Goal: Transaction & Acquisition: Purchase product/service

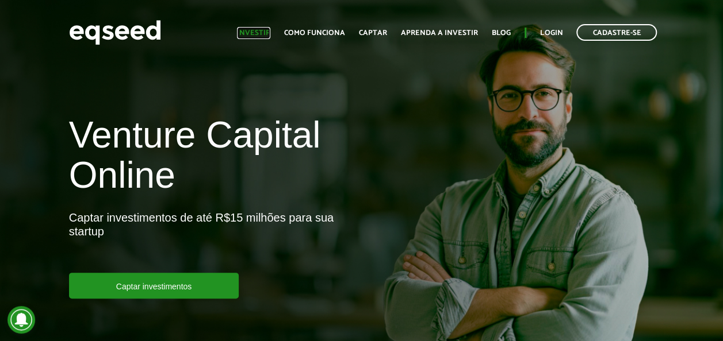
click at [263, 33] on link "Investir" at bounding box center [253, 32] width 33 height 7
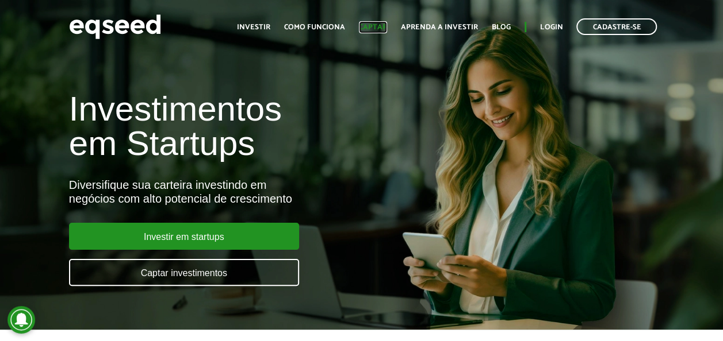
drag, startPoint x: 0, startPoint y: 0, endPoint x: 370, endPoint y: 30, distance: 371.4
click at [370, 30] on link "Captar" at bounding box center [373, 27] width 28 height 7
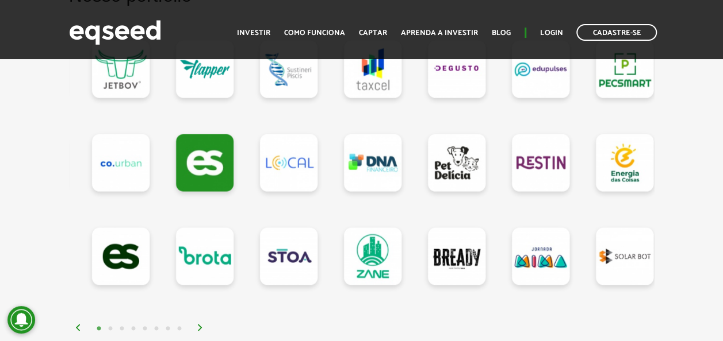
scroll to position [1150, 0]
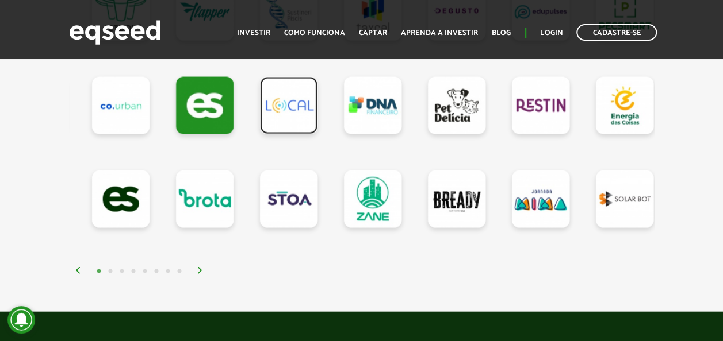
click at [283, 110] on link at bounding box center [288, 105] width 57 height 57
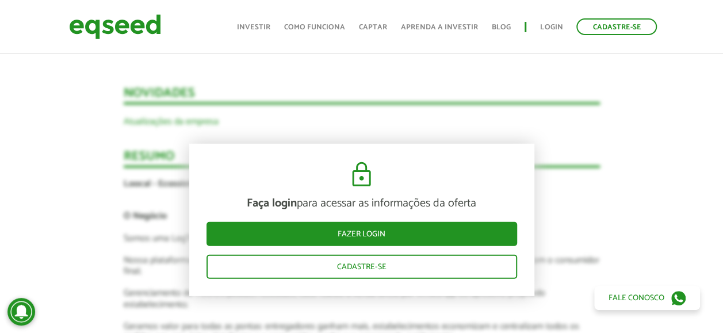
scroll to position [1637, 0]
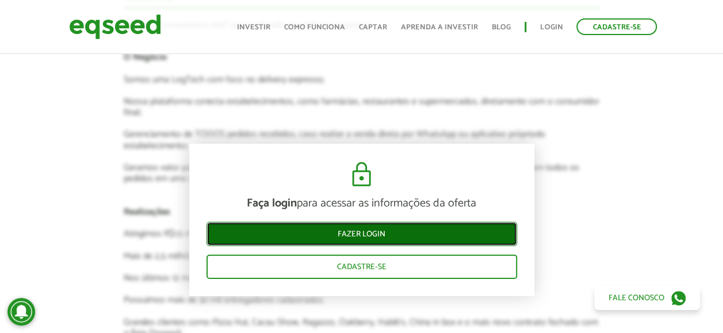
click at [351, 231] on link "Fazer login" at bounding box center [361, 234] width 310 height 24
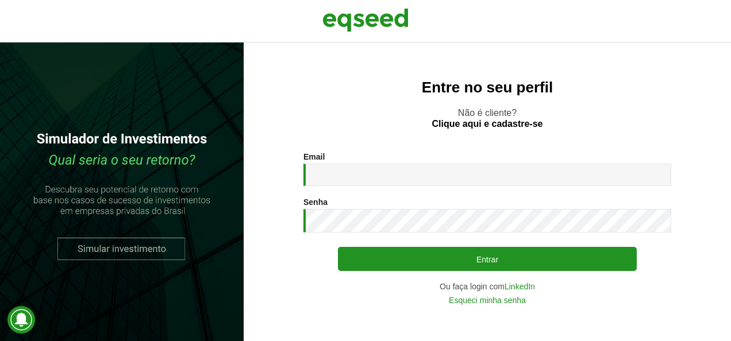
type input "**********"
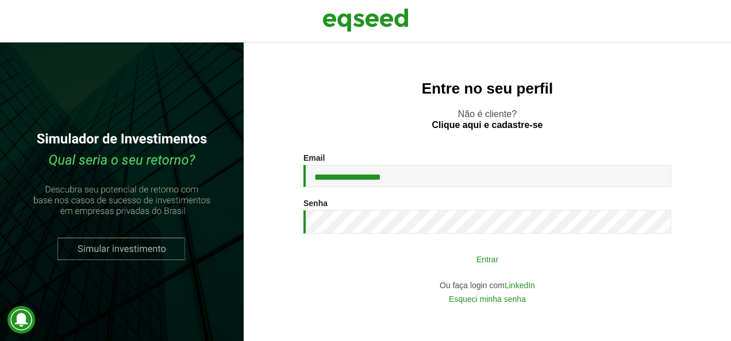
click at [379, 260] on button "Entrar" at bounding box center [487, 259] width 299 height 22
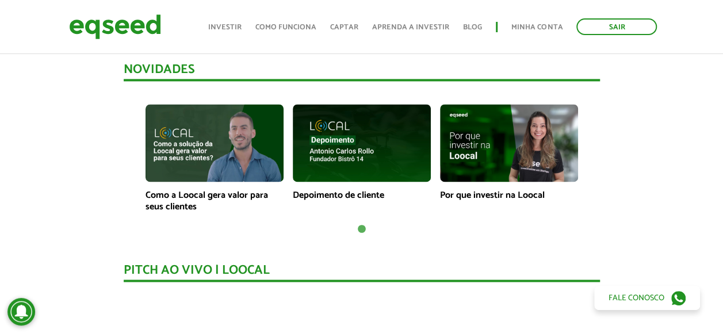
scroll to position [830, 0]
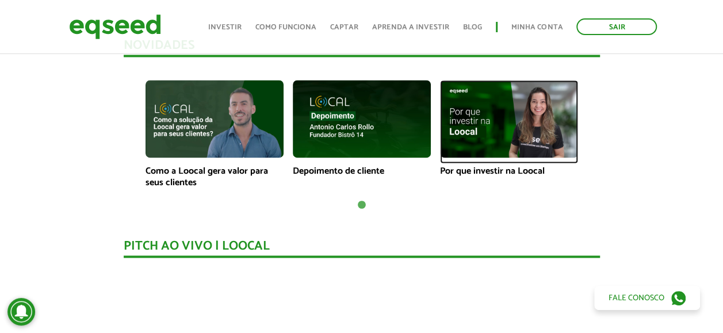
click at [525, 137] on img at bounding box center [509, 119] width 138 height 78
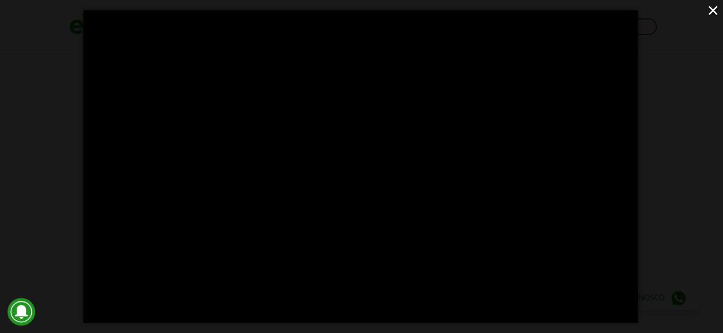
click at [710, 9] on button "×" at bounding box center [712, 10] width 20 height 20
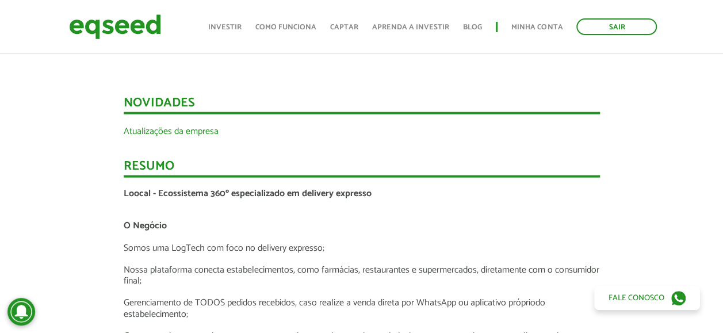
scroll to position [1290, 0]
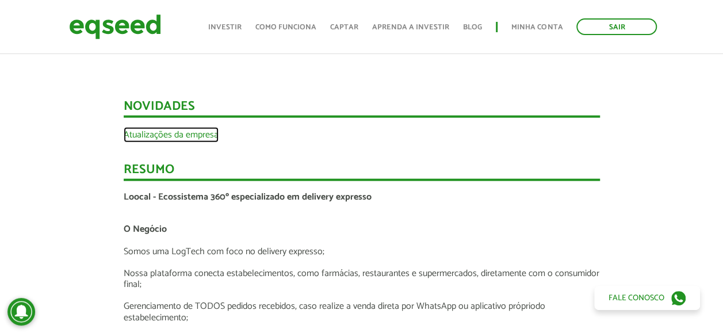
click at [205, 130] on link "Atualizações da empresa" at bounding box center [171, 134] width 95 height 9
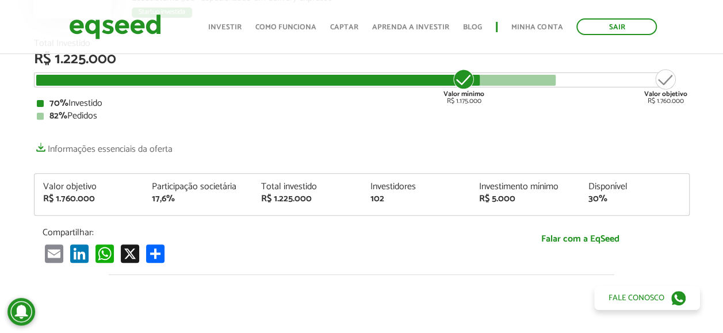
scroll to position [83, 0]
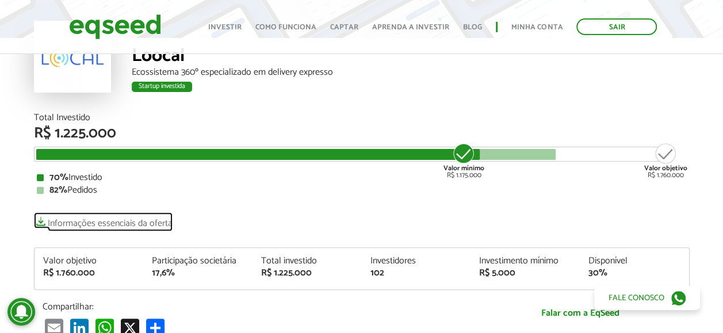
click at [149, 219] on link "Informações essenciais da oferta" at bounding box center [103, 220] width 139 height 16
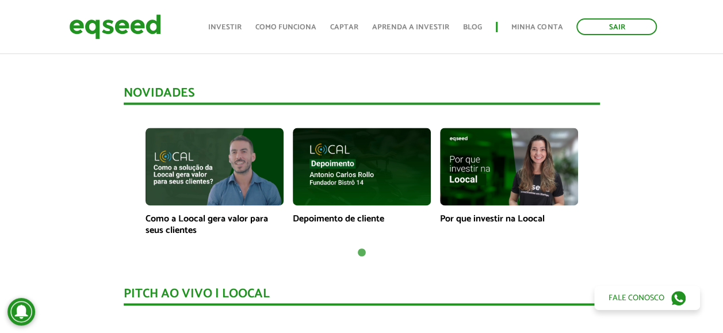
scroll to position [543, 0]
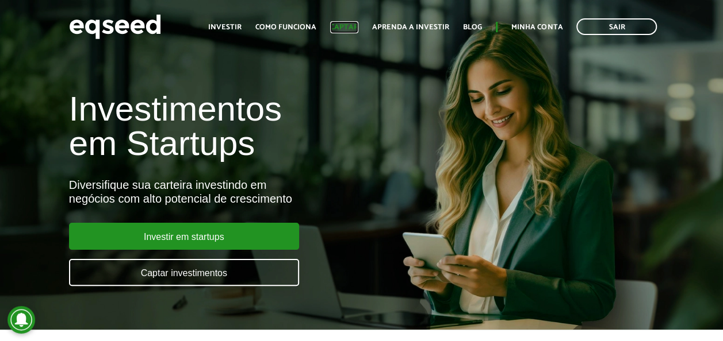
click at [356, 24] on link "Captar" at bounding box center [344, 27] width 28 height 7
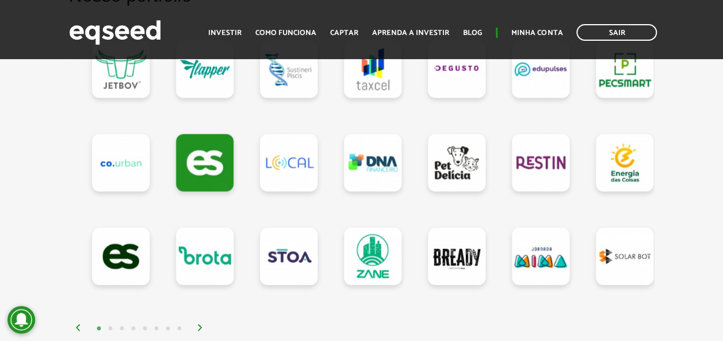
scroll to position [1150, 0]
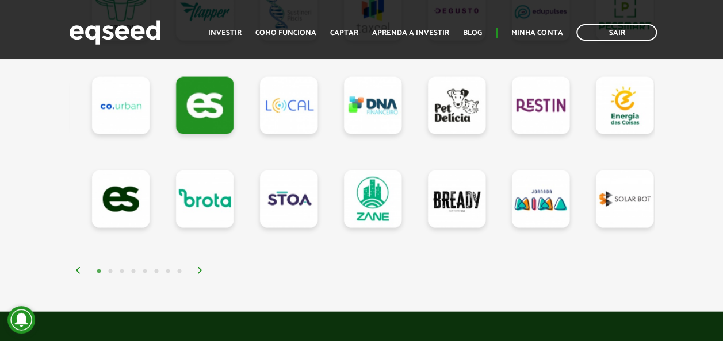
click at [201, 267] on img at bounding box center [200, 270] width 7 height 7
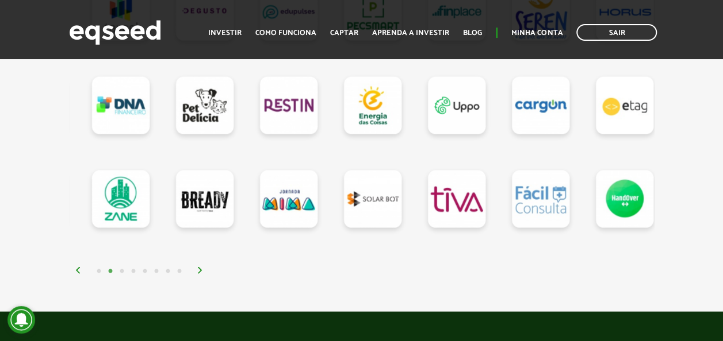
click at [202, 268] on img at bounding box center [200, 270] width 7 height 7
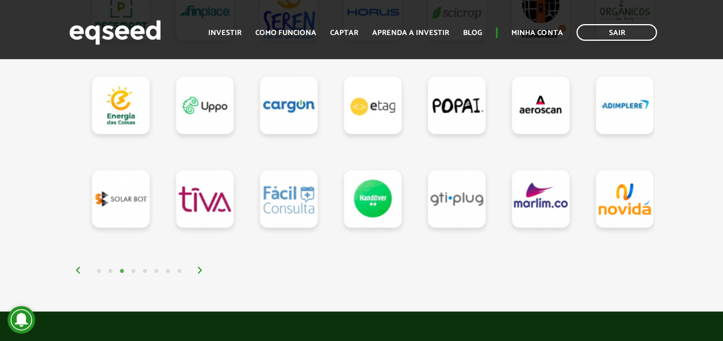
click at [202, 268] on img at bounding box center [200, 270] width 7 height 7
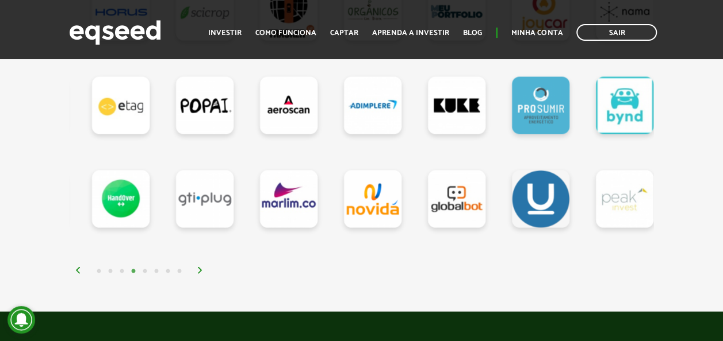
click at [199, 269] on img at bounding box center [200, 270] width 7 height 7
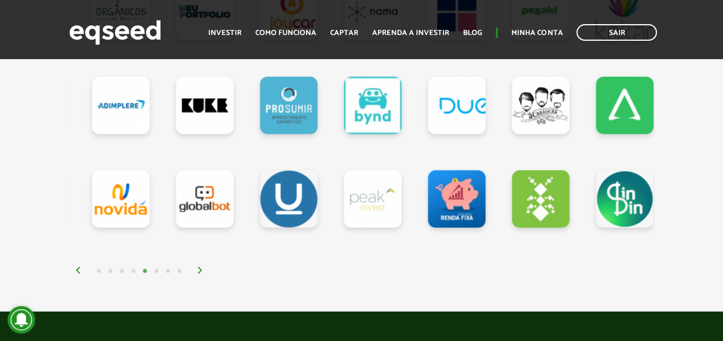
click at [199, 269] on img at bounding box center [200, 270] width 7 height 7
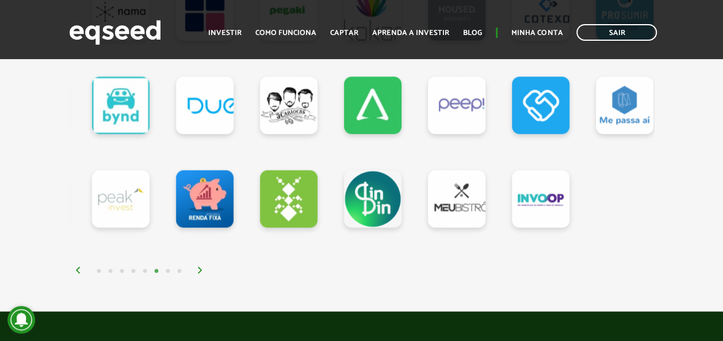
click at [199, 269] on img at bounding box center [200, 270] width 7 height 7
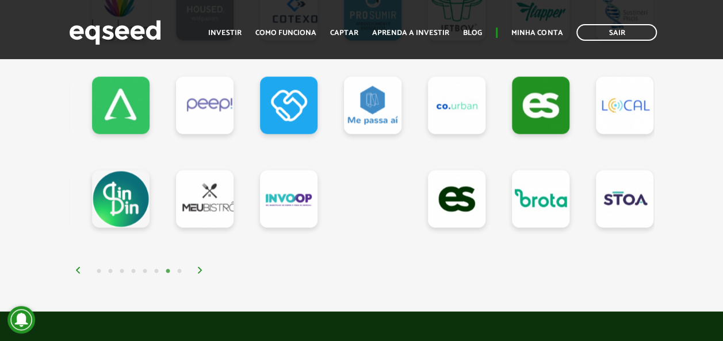
click at [199, 269] on img at bounding box center [200, 270] width 7 height 7
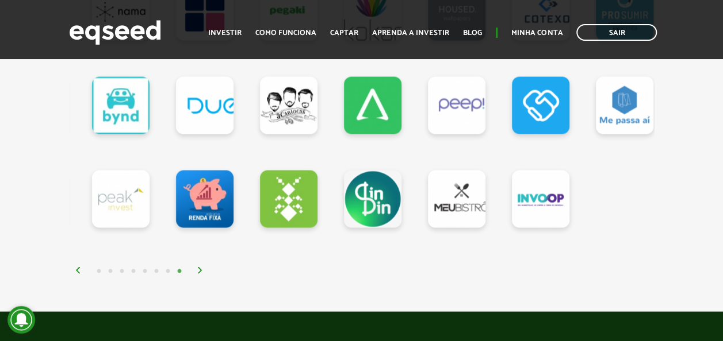
click at [199, 269] on img at bounding box center [200, 270] width 7 height 7
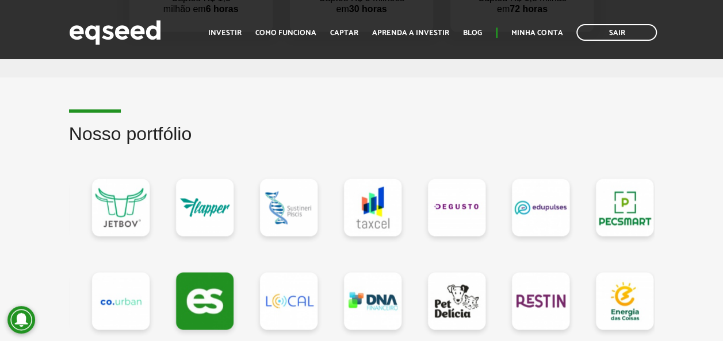
scroll to position [977, 0]
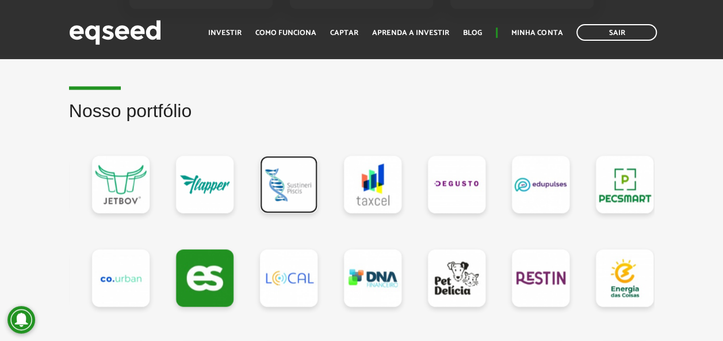
click at [283, 187] on link at bounding box center [288, 184] width 57 height 57
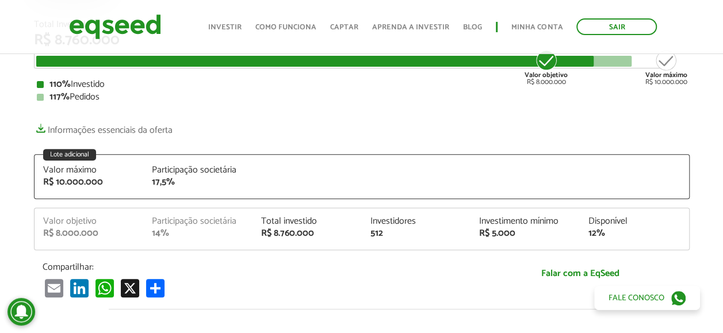
scroll to position [172, 0]
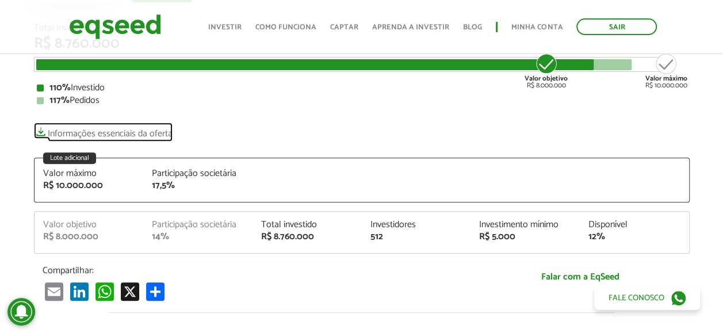
click at [129, 132] on link "Informações essenciais da oferta" at bounding box center [103, 130] width 139 height 16
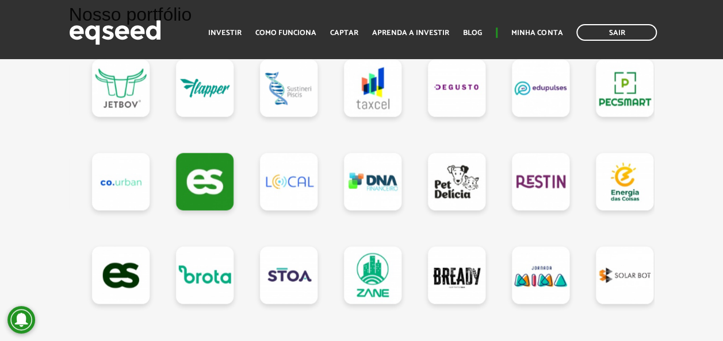
scroll to position [1092, 0]
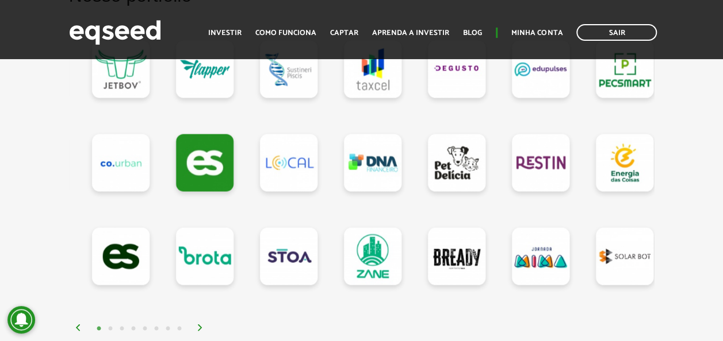
click at [198, 325] on img at bounding box center [200, 328] width 7 height 7
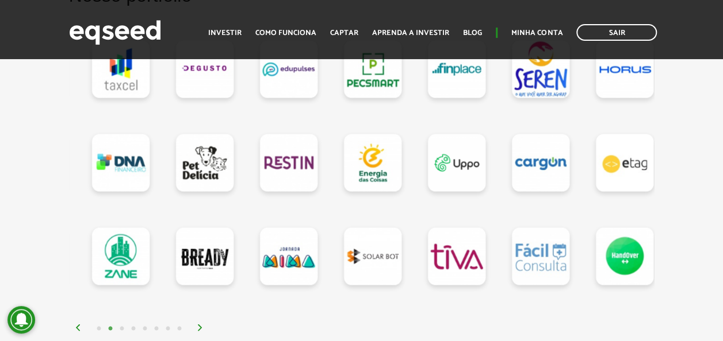
click at [199, 326] on img at bounding box center [200, 328] width 7 height 7
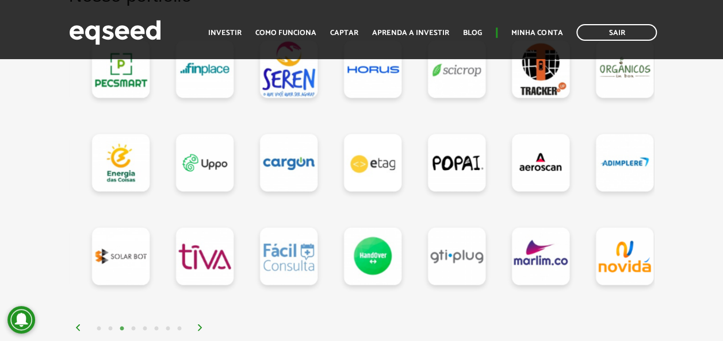
click at [199, 326] on img at bounding box center [200, 328] width 7 height 7
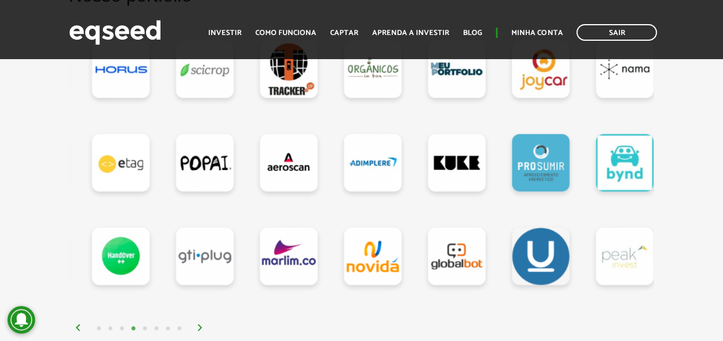
click at [199, 326] on img at bounding box center [200, 328] width 7 height 7
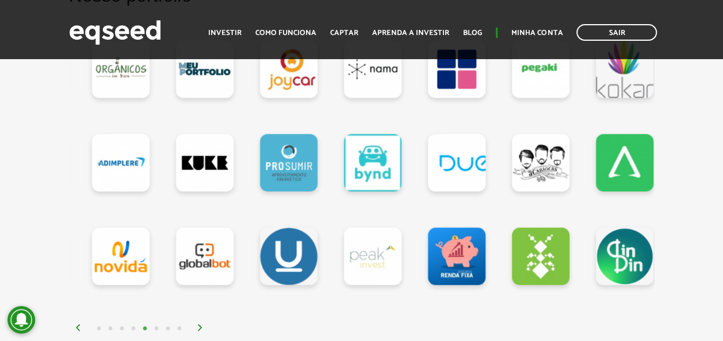
click at [199, 326] on img at bounding box center [200, 328] width 7 height 7
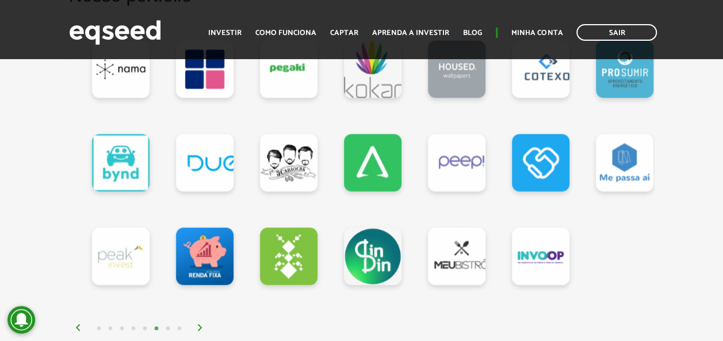
click at [199, 325] on img at bounding box center [200, 328] width 7 height 7
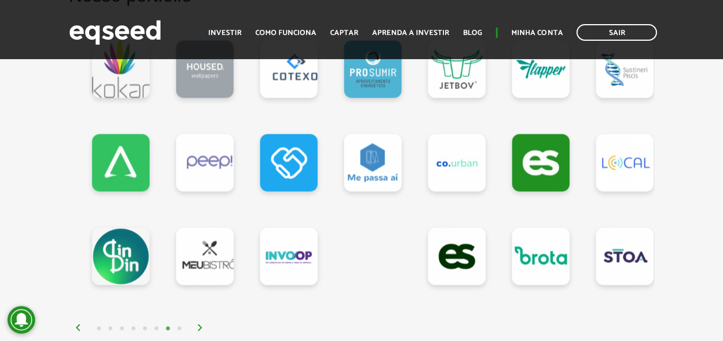
click at [180, 328] on button "8" at bounding box center [179, 329] width 11 height 11
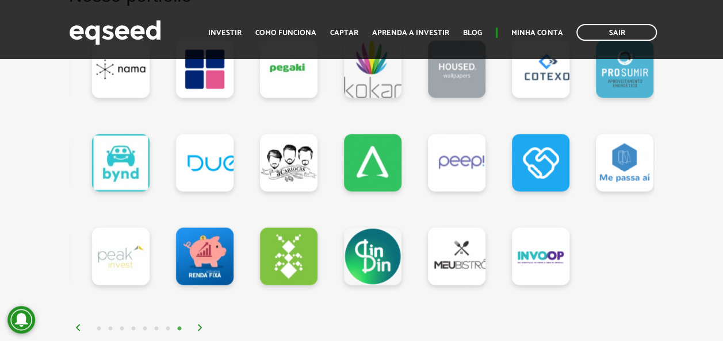
click at [122, 326] on button "3" at bounding box center [121, 329] width 11 height 11
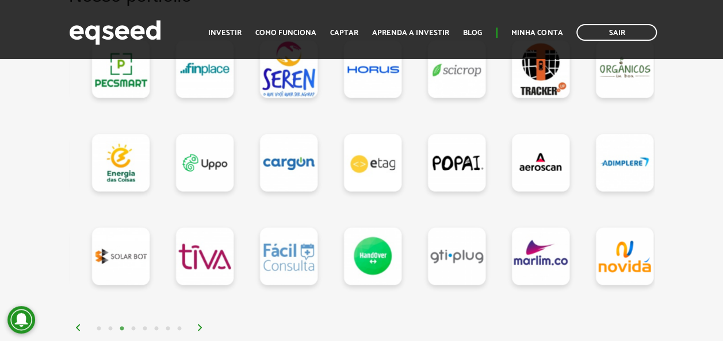
click at [99, 328] on button "1" at bounding box center [98, 329] width 11 height 11
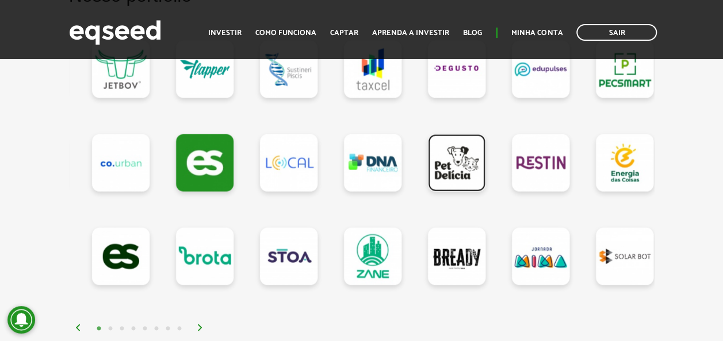
click at [474, 151] on link at bounding box center [456, 163] width 57 height 57
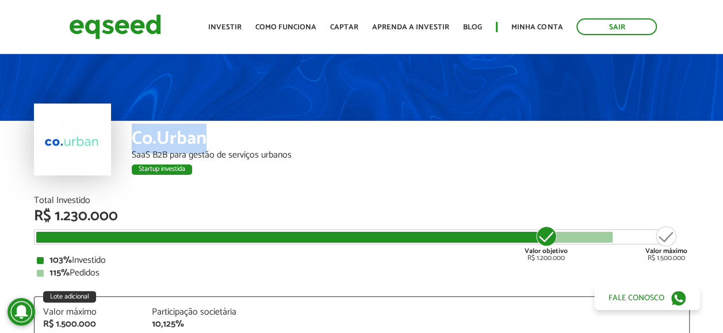
drag, startPoint x: 132, startPoint y: 137, endPoint x: 209, endPoint y: 140, distance: 77.1
click at [209, 140] on div "Co.Urban" at bounding box center [411, 139] width 558 height 21
copy div "Co.Urban"
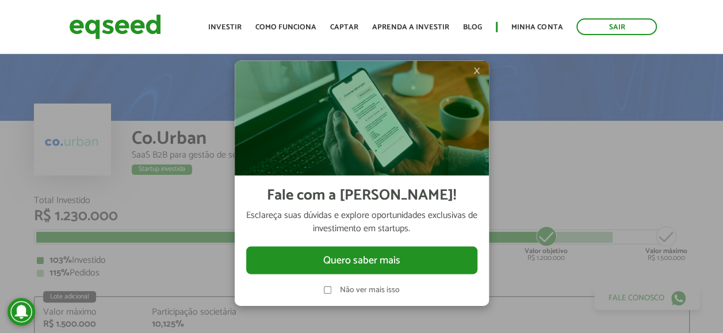
click at [543, 127] on div at bounding box center [361, 166] width 723 height 333
click at [178, 202] on div at bounding box center [361, 166] width 723 height 333
click at [479, 74] on span "×" at bounding box center [476, 70] width 7 height 14
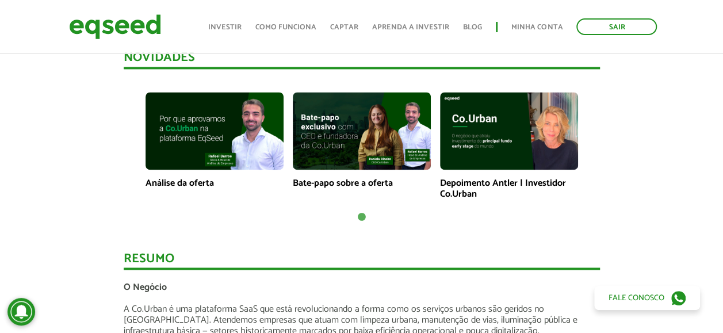
scroll to position [805, 0]
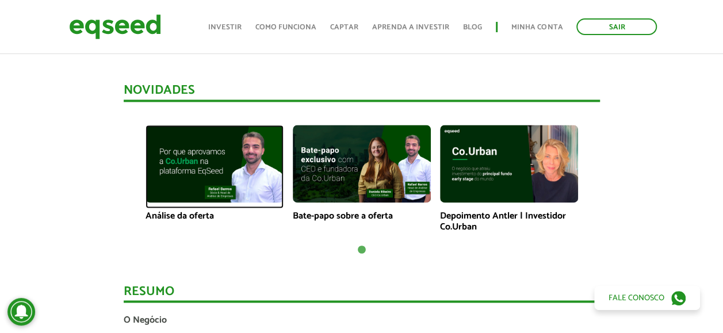
click at [200, 177] on img at bounding box center [214, 164] width 138 height 78
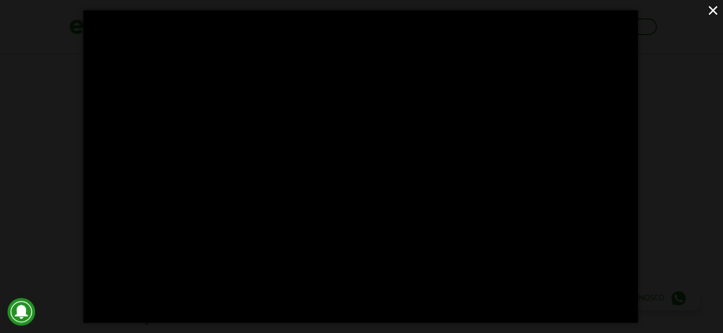
click at [711, 10] on button "×" at bounding box center [712, 10] width 20 height 20
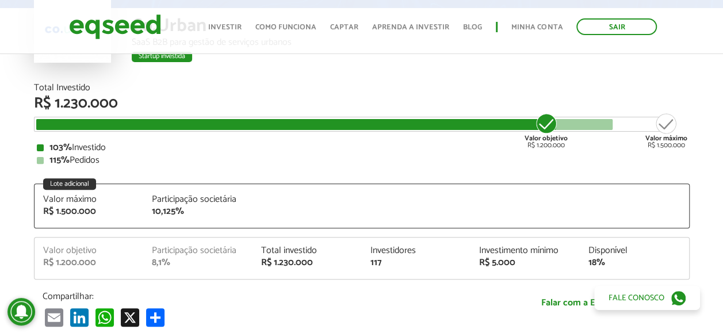
scroll to position [0, 0]
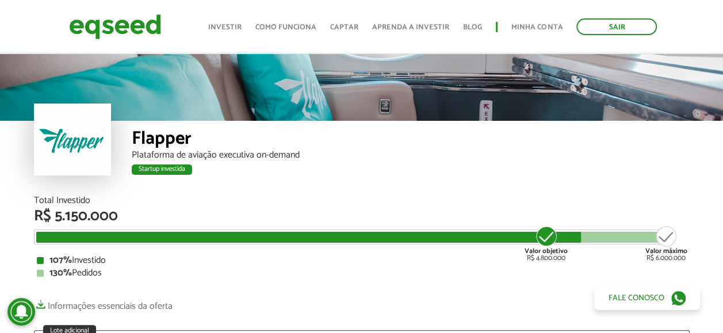
scroll to position [57, 0]
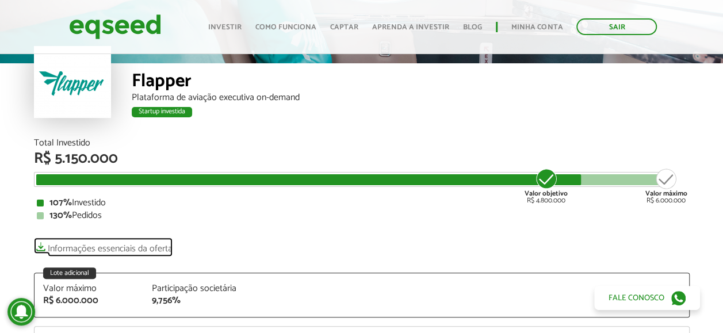
click at [163, 248] on link "Informações essenciais da oferta" at bounding box center [103, 245] width 139 height 16
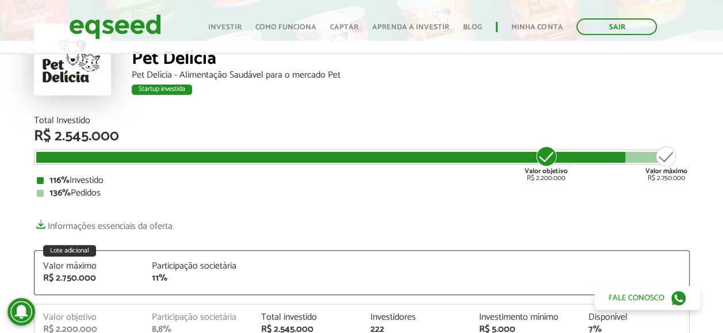
scroll to position [115, 0]
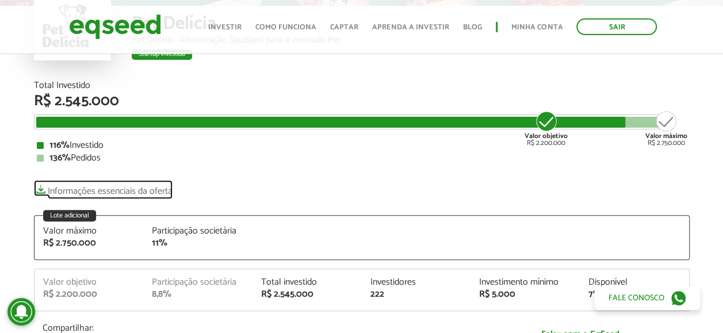
click at [117, 190] on link "Informações essenciais da oferta" at bounding box center [103, 188] width 139 height 16
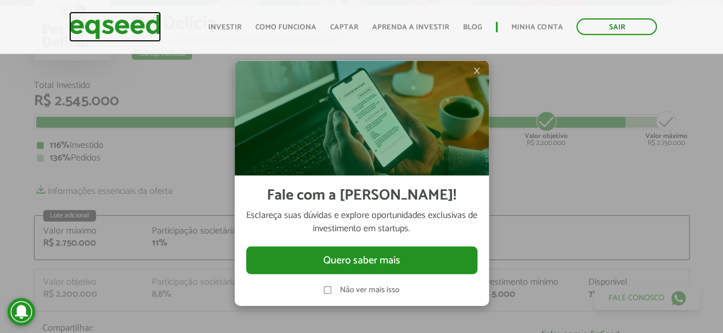
click at [106, 25] on img at bounding box center [115, 26] width 92 height 30
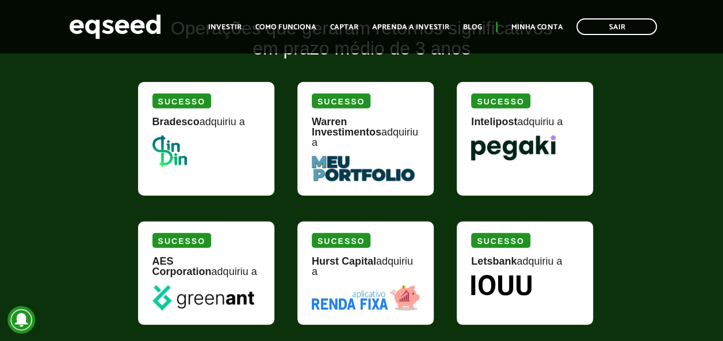
scroll to position [1447, 0]
